Goal: Transaction & Acquisition: Purchase product/service

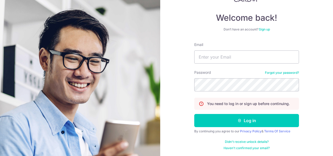
scroll to position [41, 0]
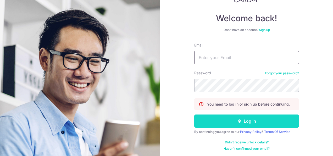
type input "[EMAIL_ADDRESS][DOMAIN_NAME]"
click at [215, 121] on button "Log in" at bounding box center [246, 120] width 105 height 13
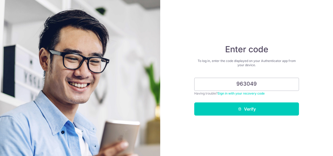
type input "963049"
click at [194, 102] on button "Verify" at bounding box center [246, 108] width 105 height 13
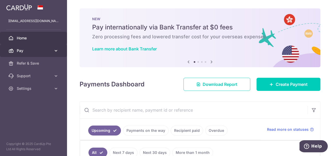
click at [20, 51] on span "Pay" at bounding box center [34, 50] width 35 height 5
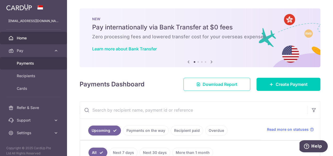
click at [41, 61] on span "Payments" at bounding box center [34, 63] width 35 height 5
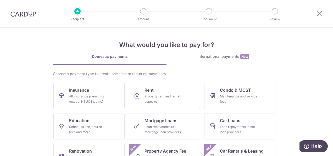
scroll to position [34, 0]
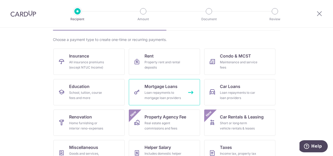
click at [177, 99] on div "Loan repayments to mortgage loan providers" at bounding box center [164, 95] width 38 height 10
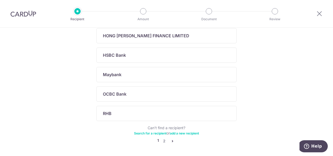
scroll to position [223, 0]
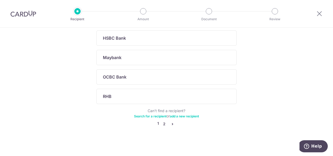
click at [163, 124] on link "2" at bounding box center [164, 124] width 6 height 6
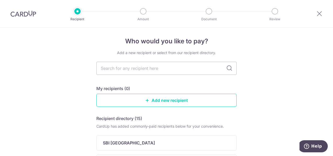
scroll to position [0, 0]
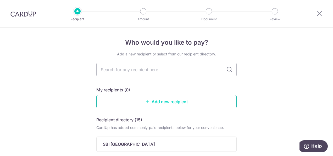
click at [159, 104] on link "Add new recipient" at bounding box center [166, 101] width 140 height 13
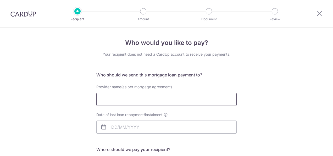
click at [159, 104] on input "Provider name(as per mortgage agreement)" at bounding box center [166, 99] width 140 height 13
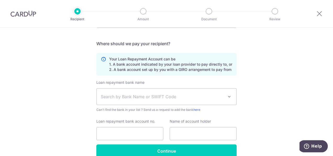
scroll to position [131, 0]
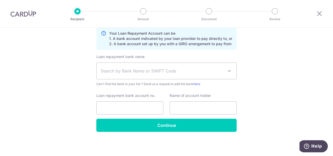
type input "HDB"
click at [195, 69] on span "Search by Bank Name or SWIFT Code" at bounding box center [162, 71] width 123 height 6
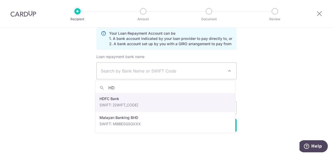
type input "H"
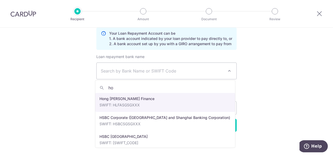
type input "ho"
